Goal: Task Accomplishment & Management: Manage account settings

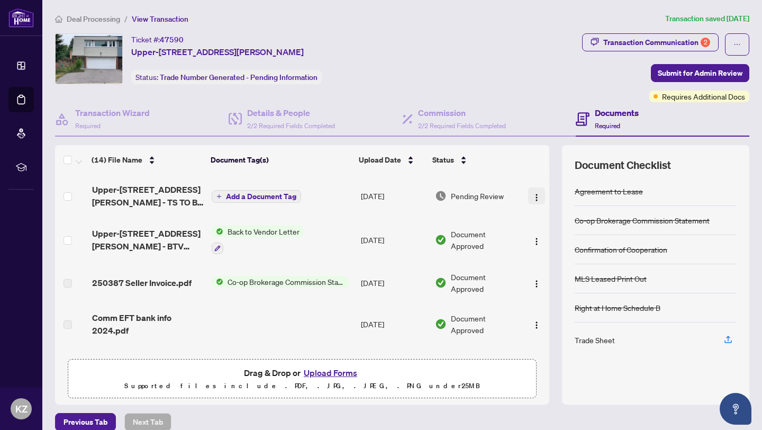
click at [533, 197] on img "button" at bounding box center [537, 197] width 8 height 8
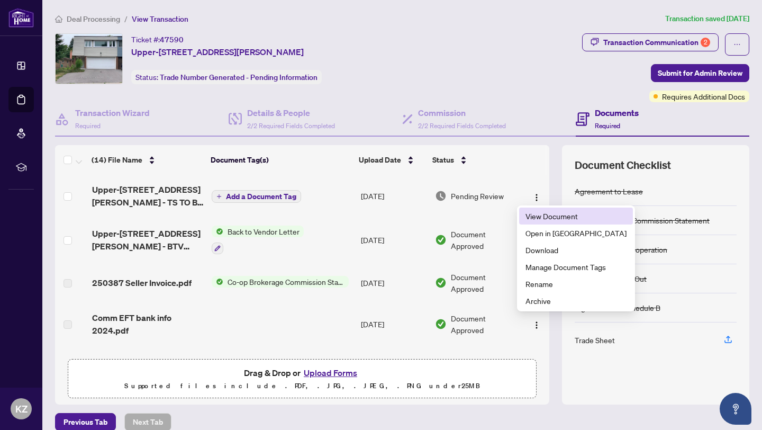
click at [534, 215] on span "View Document" at bounding box center [576, 216] width 101 height 12
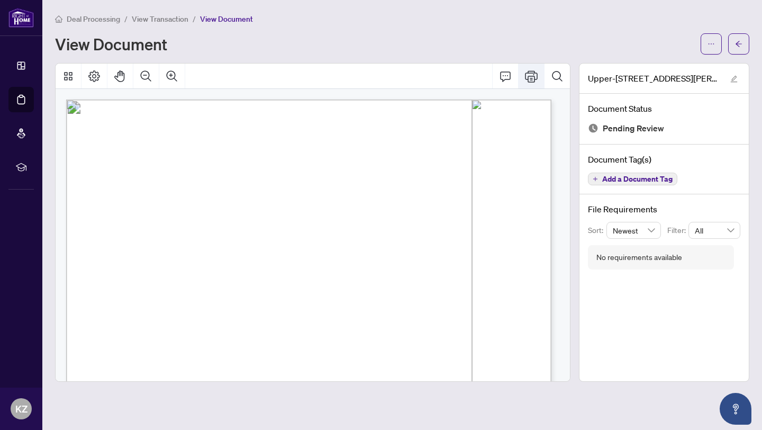
click at [532, 74] on icon "Print" at bounding box center [531, 76] width 13 height 13
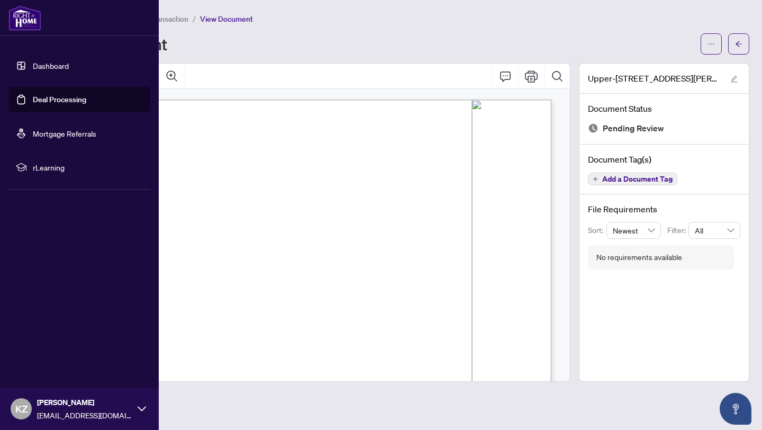
click at [51, 101] on link "Deal Processing" at bounding box center [59, 100] width 53 height 10
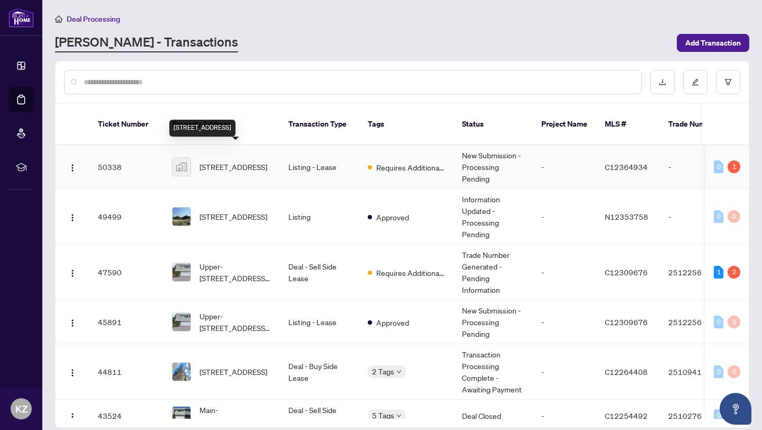
click at [228, 161] on span "[STREET_ADDRESS]" at bounding box center [234, 167] width 68 height 12
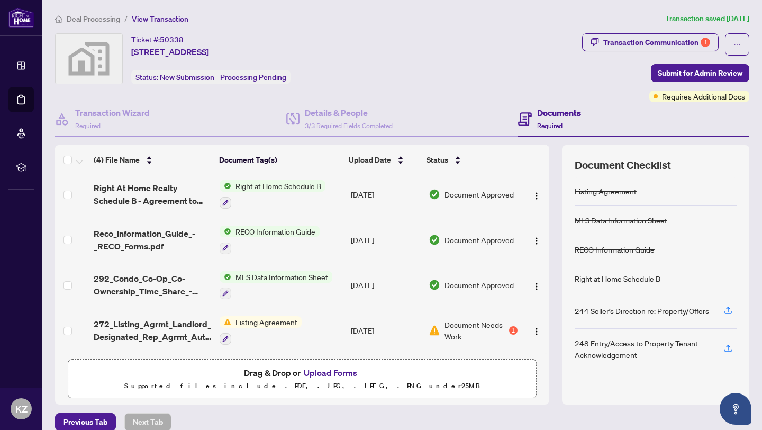
scroll to position [4, 0]
click at [533, 328] on img "button" at bounding box center [537, 331] width 8 height 8
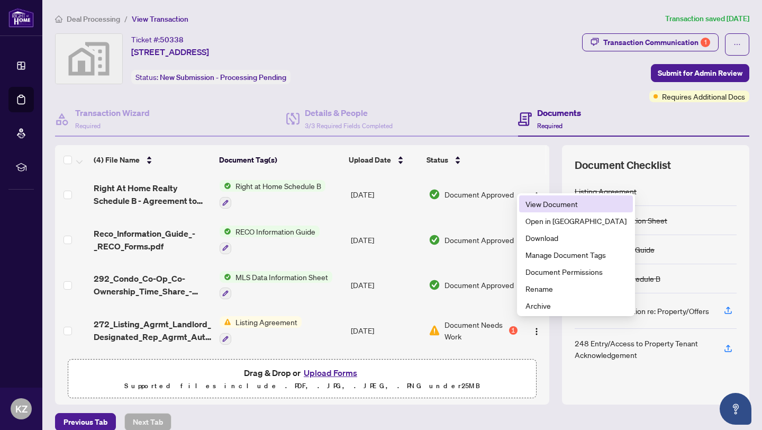
click at [548, 204] on span "View Document" at bounding box center [576, 204] width 101 height 12
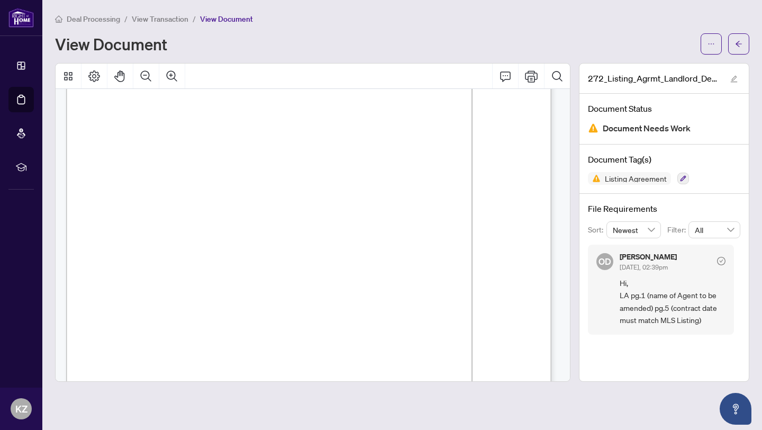
scroll to position [62, 0]
click at [533, 77] on icon "Print" at bounding box center [531, 76] width 13 height 13
